Goal: Task Accomplishment & Management: Complete application form

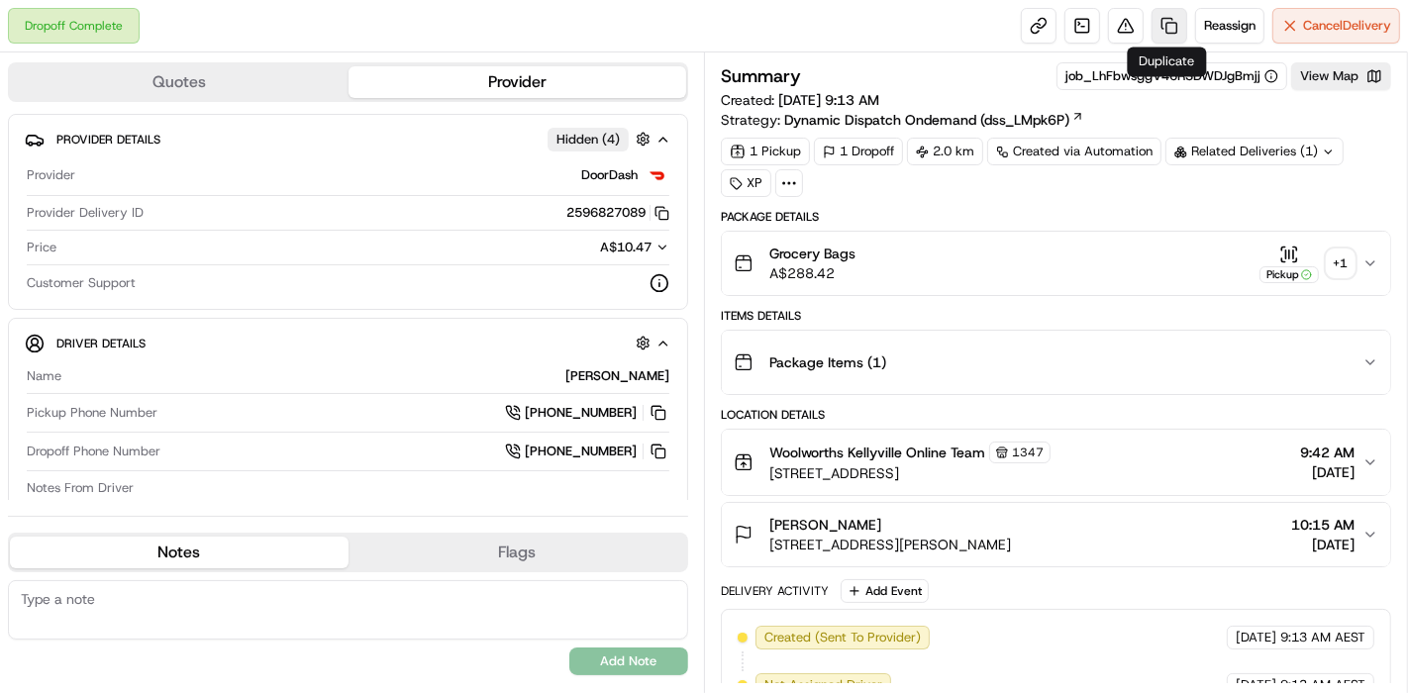
click at [1153, 26] on link at bounding box center [1169, 26] width 36 height 36
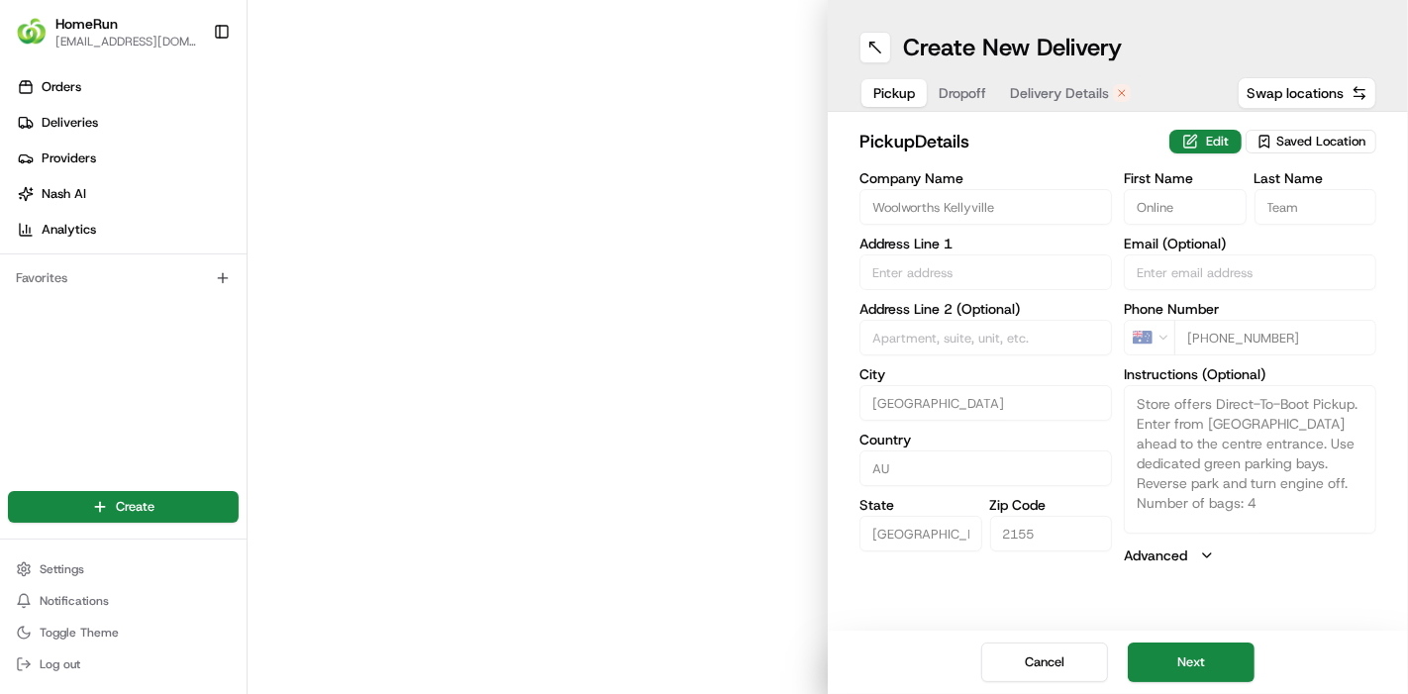
type input "[STREET_ADDRESS]"
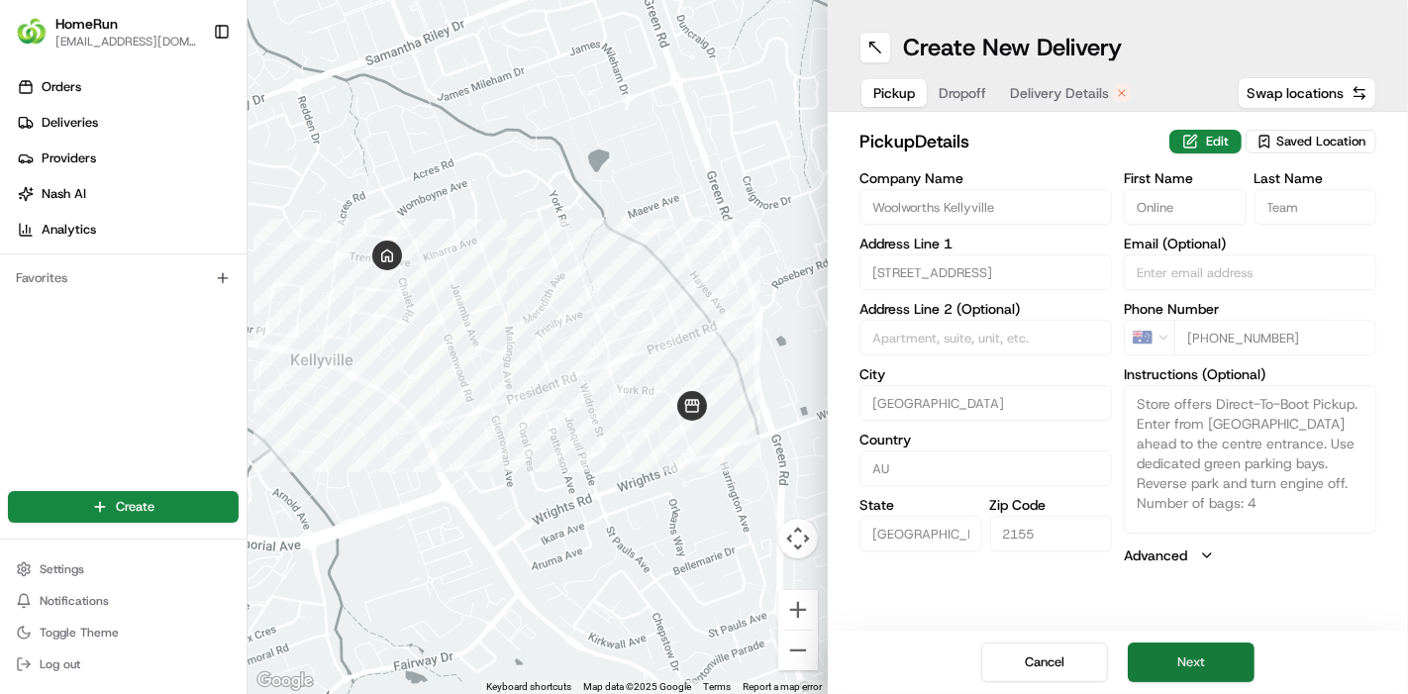
click at [1179, 664] on button "Next" at bounding box center [1191, 662] width 127 height 40
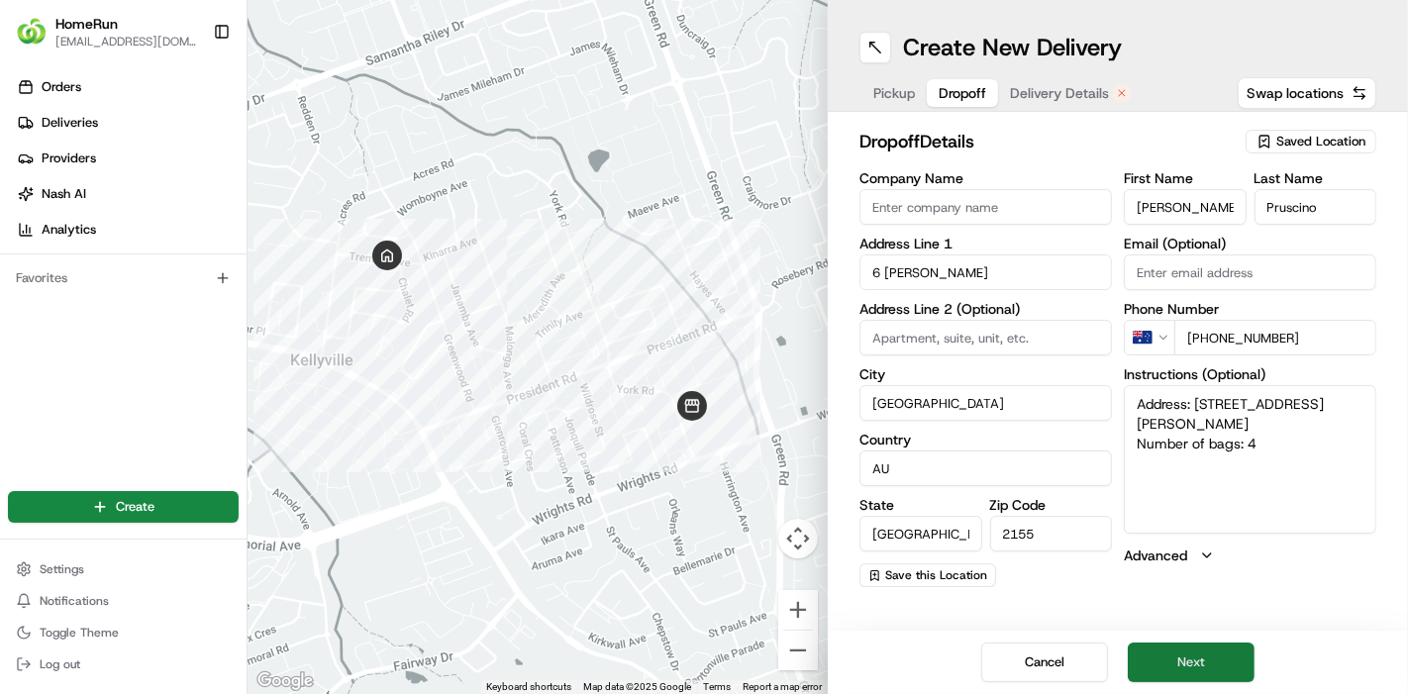
click at [1179, 664] on button "Next" at bounding box center [1191, 662] width 127 height 40
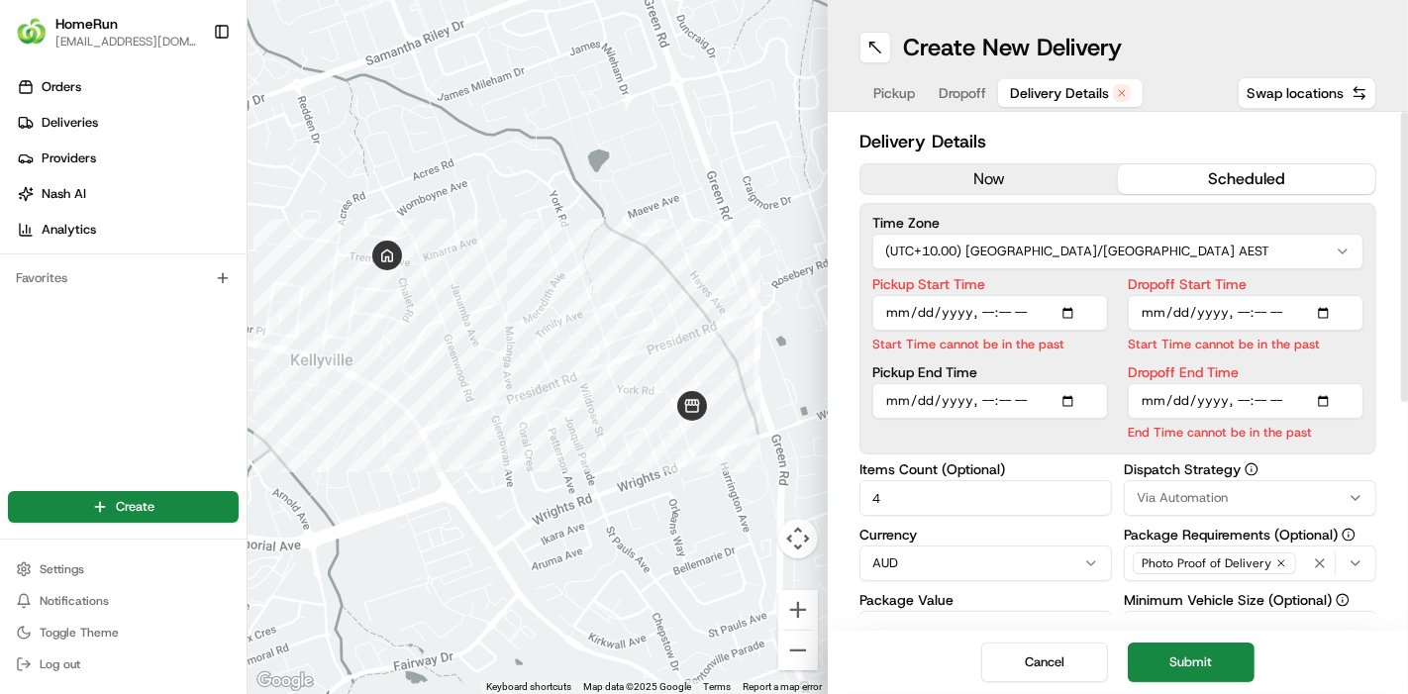
click at [1040, 170] on button "now" at bounding box center [988, 179] width 257 height 30
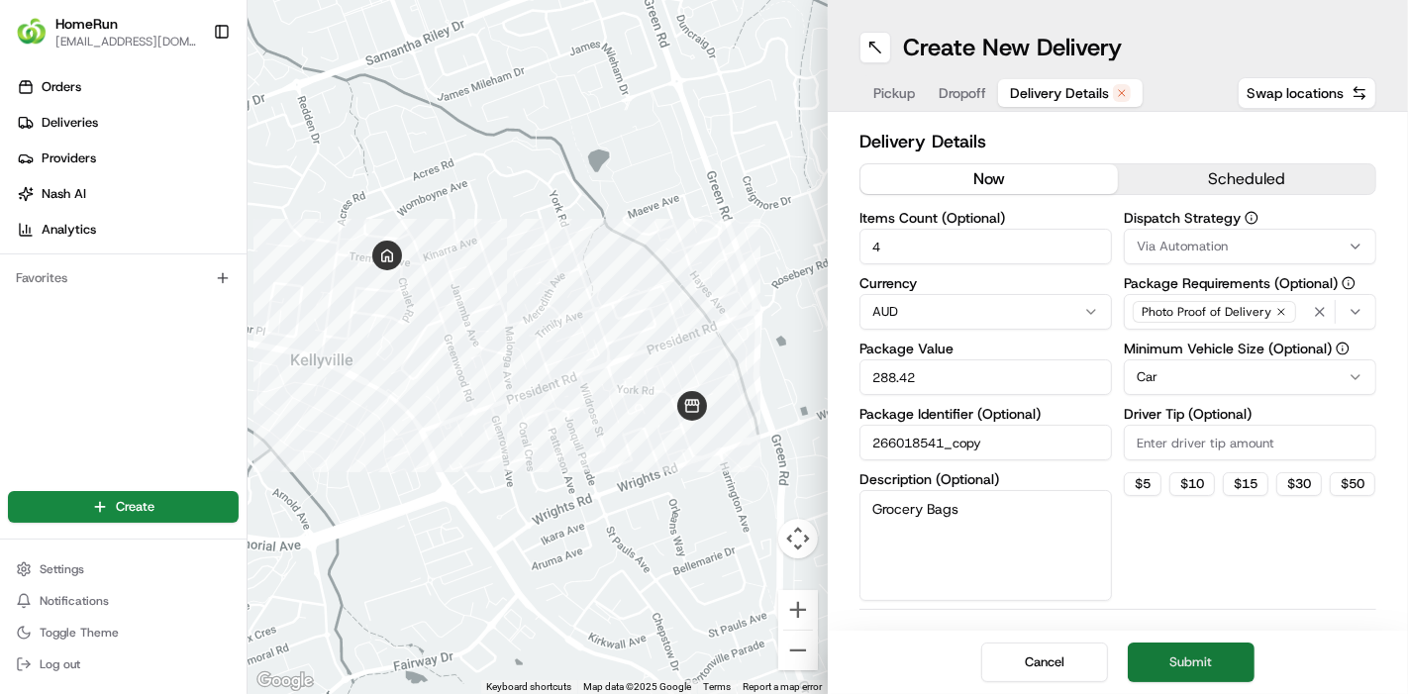
click at [1193, 673] on button "Submit" at bounding box center [1191, 662] width 127 height 40
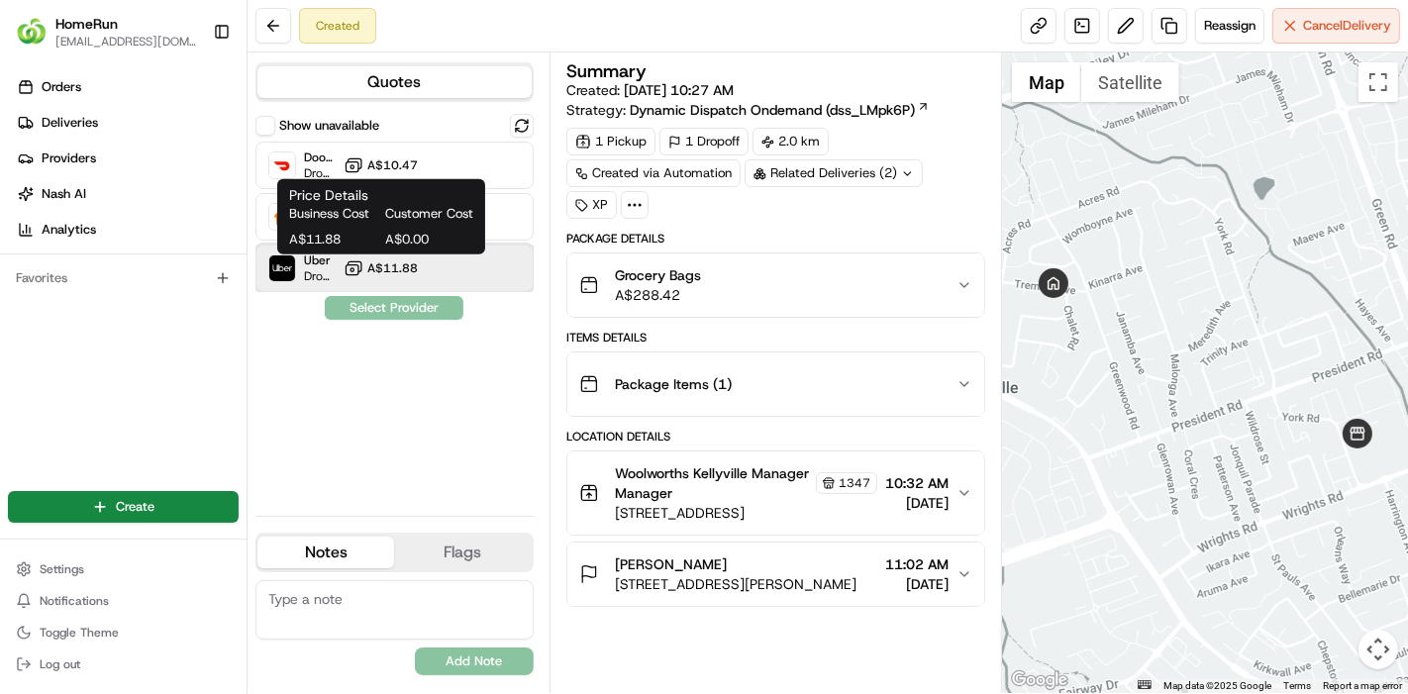
click at [393, 255] on div "Uber Dropoff ETA 34 minutes A$11.88" at bounding box center [394, 269] width 278 height 48
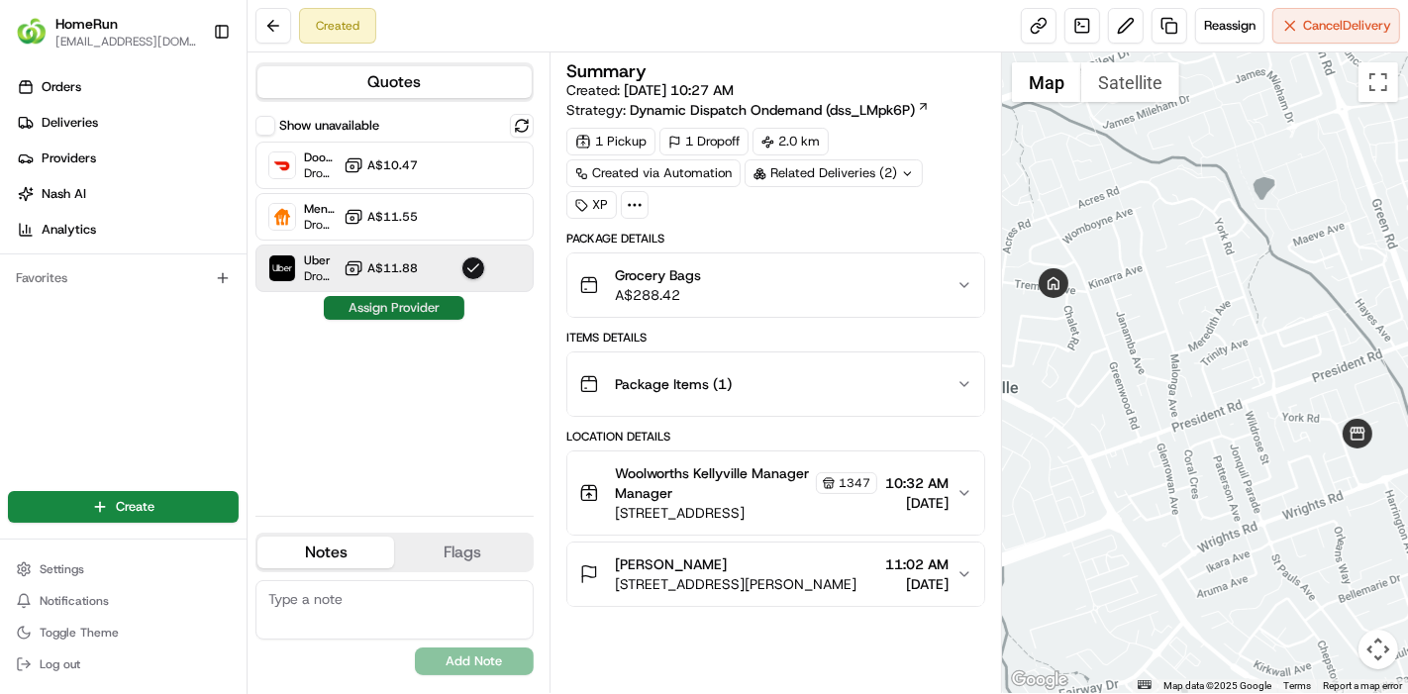
click at [404, 308] on button "Assign Provider" at bounding box center [394, 308] width 141 height 24
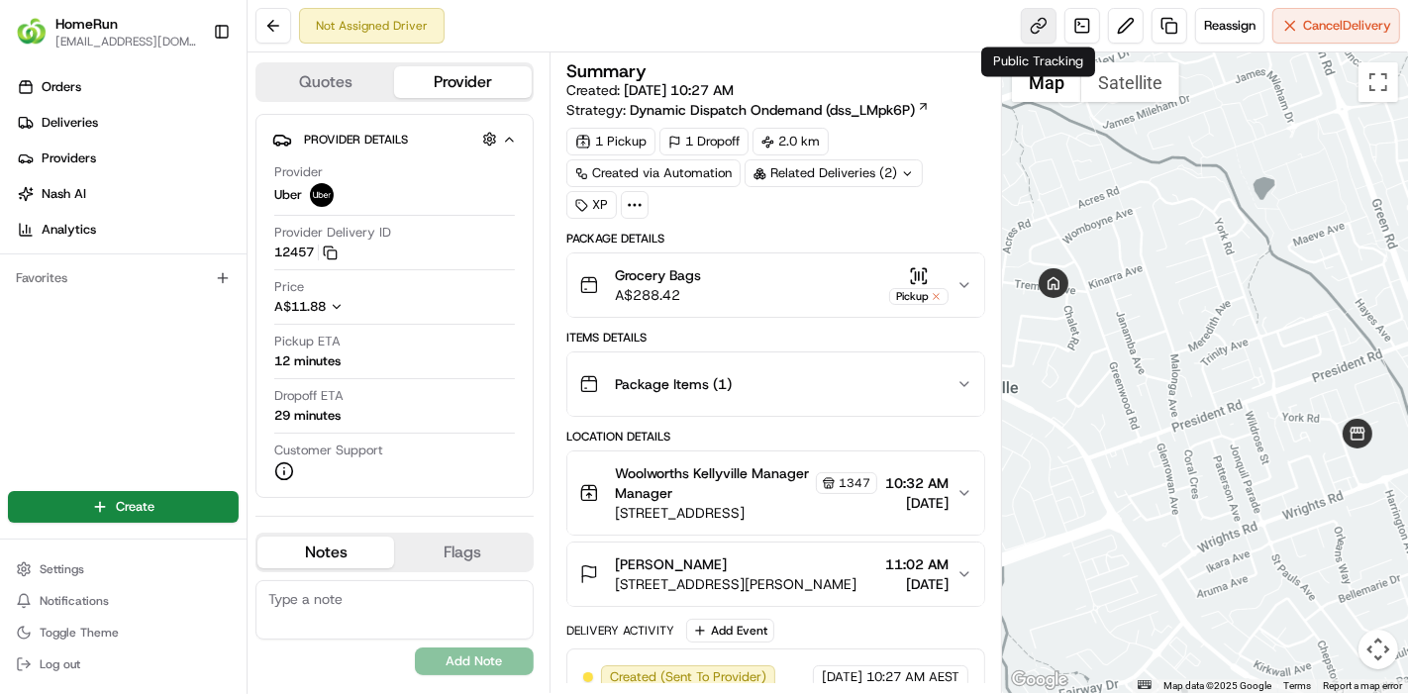
click at [1043, 20] on link at bounding box center [1039, 26] width 36 height 36
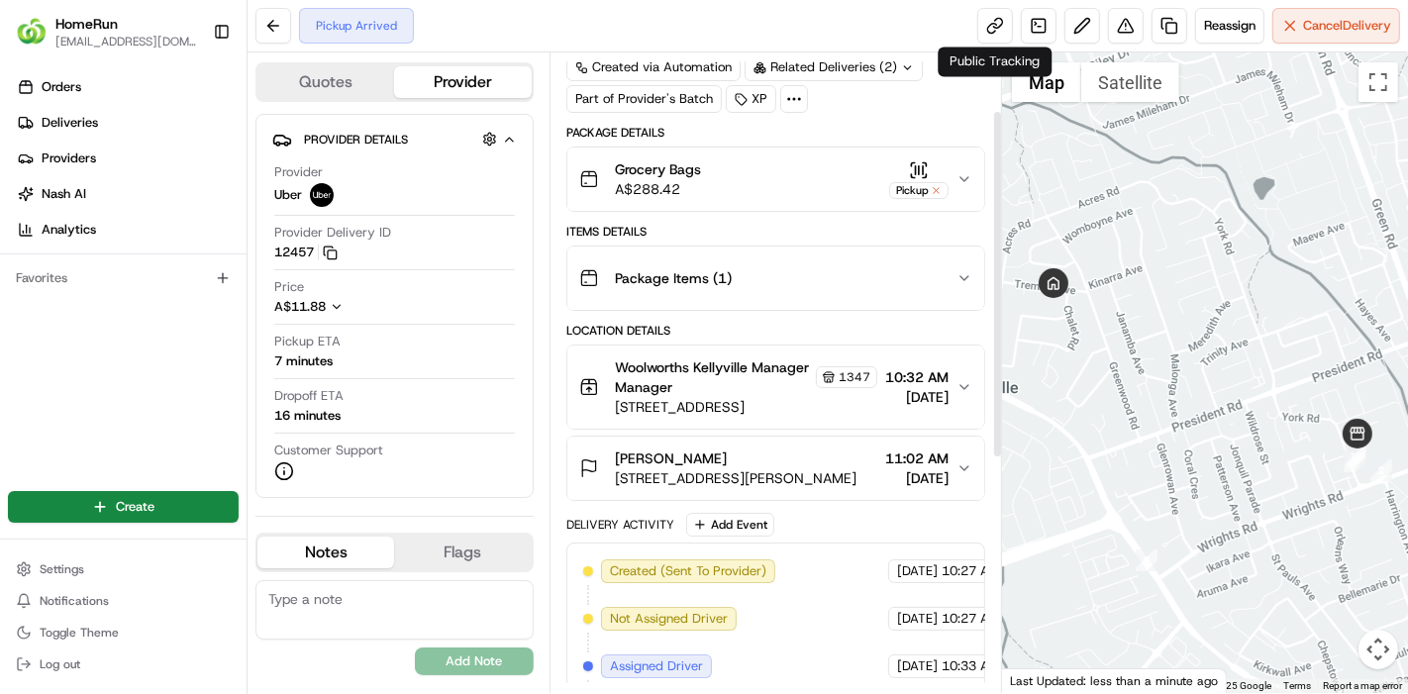
scroll to position [534, 0]
